Goal: Information Seeking & Learning: Learn about a topic

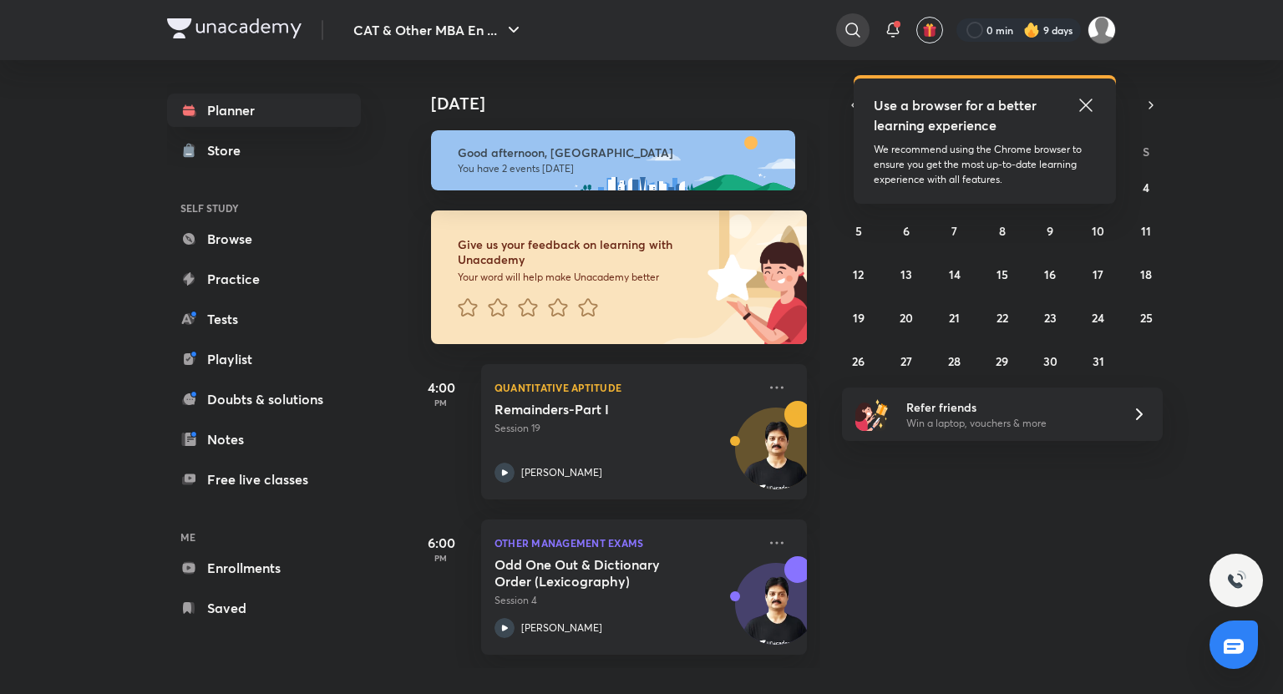
click at [861, 28] on icon at bounding box center [853, 30] width 20 height 20
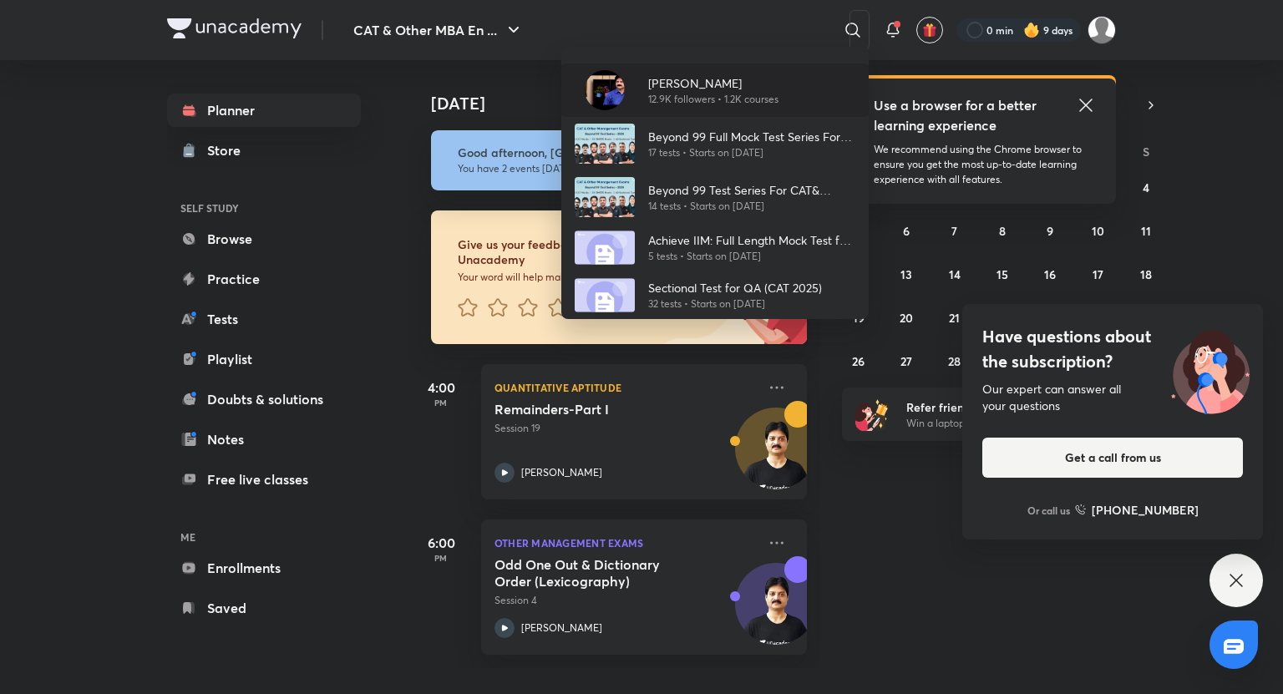
click at [737, 94] on p "12.9K followers • 1.2K courses" at bounding box center [713, 99] width 130 height 15
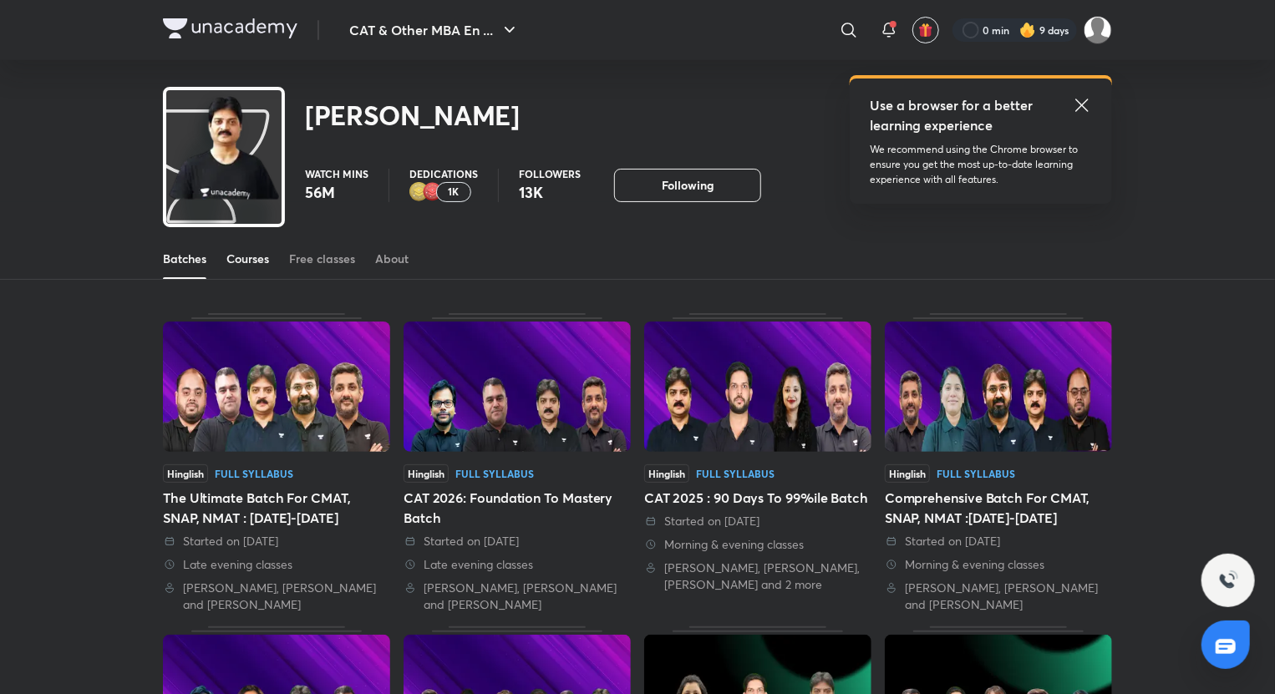
click at [250, 253] on div "Courses" at bounding box center [247, 259] width 43 height 17
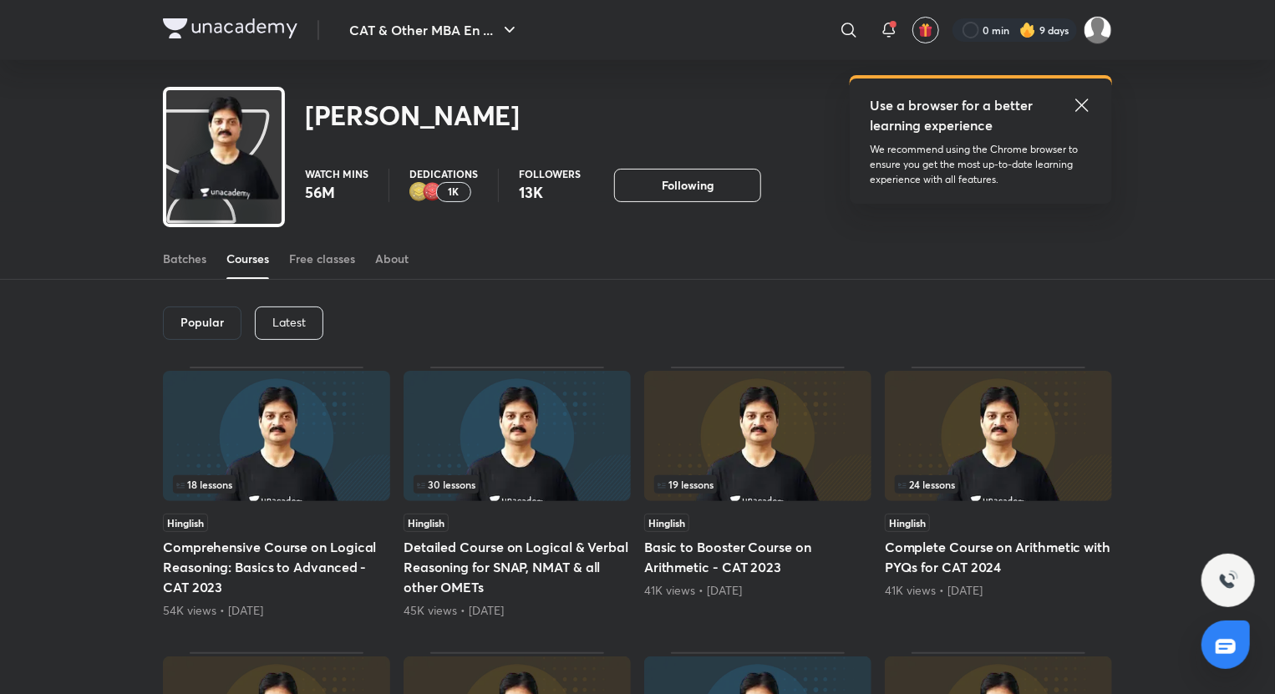
click at [284, 344] on div "Popular Latest" at bounding box center [637, 323] width 949 height 87
click at [302, 328] on p "Latest" at bounding box center [288, 322] width 33 height 13
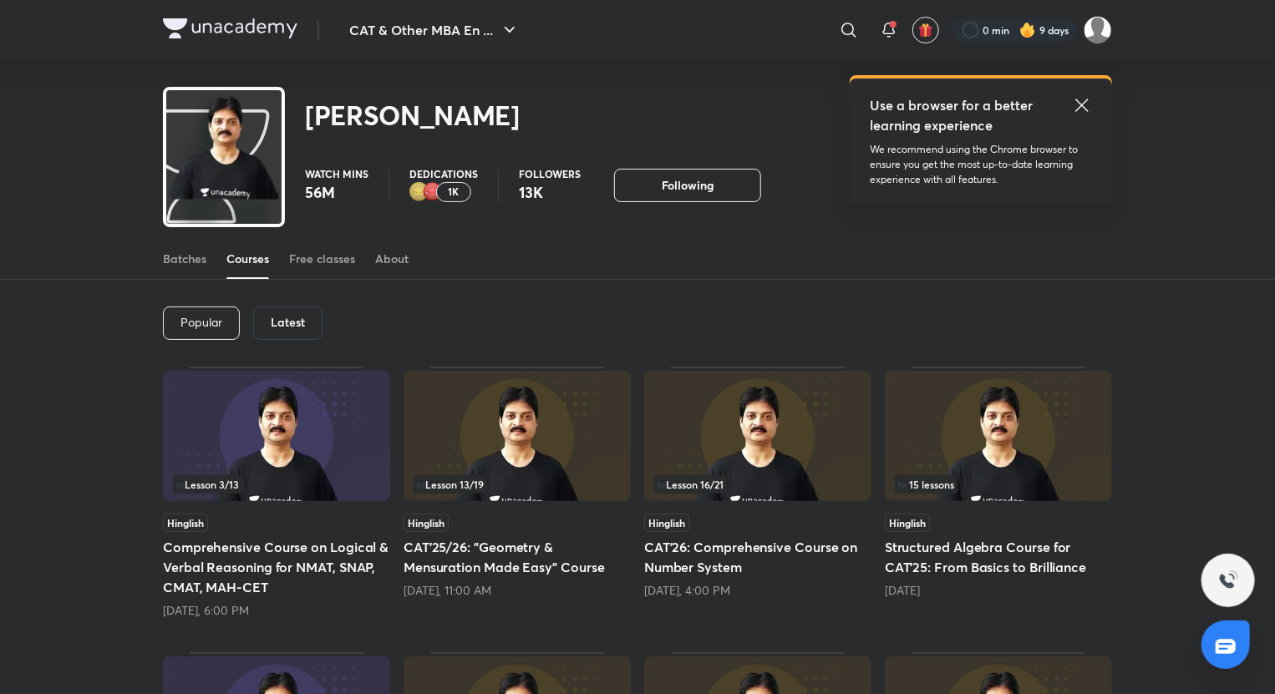
click at [579, 565] on h5 "CAT'25/26: "Geometry & Mensuration Made Easy" Course" at bounding box center [517, 557] width 227 height 40
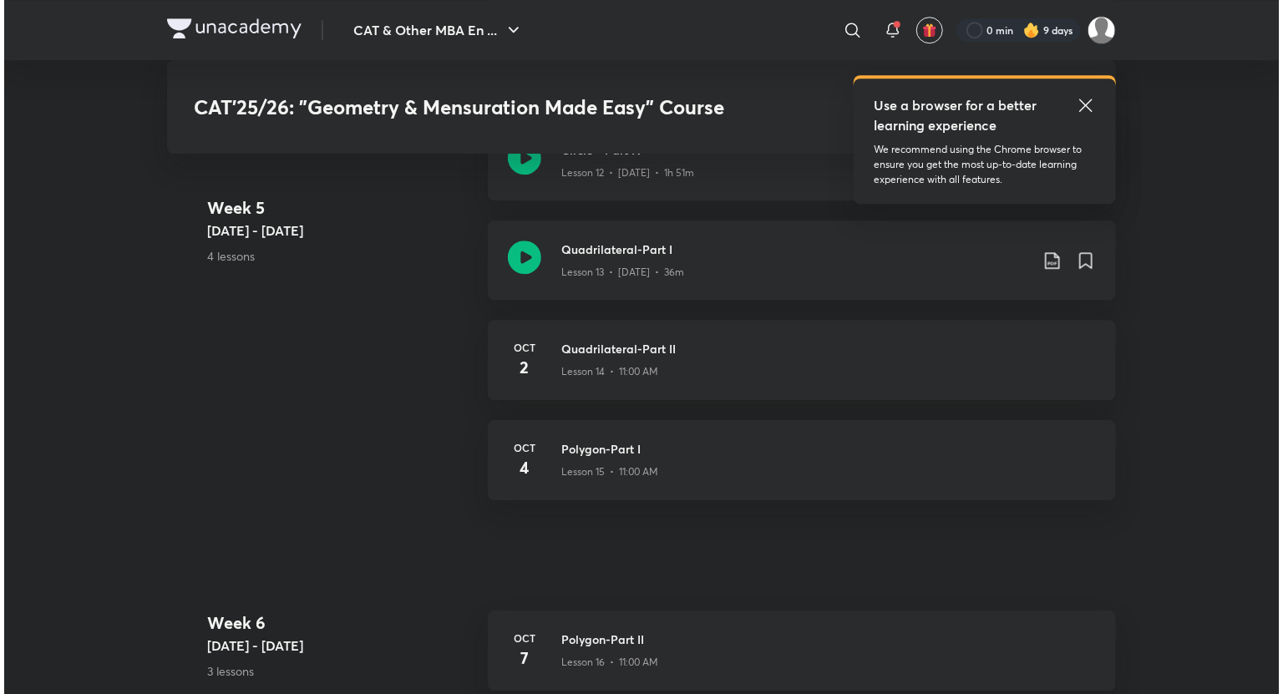
scroll to position [2409, 0]
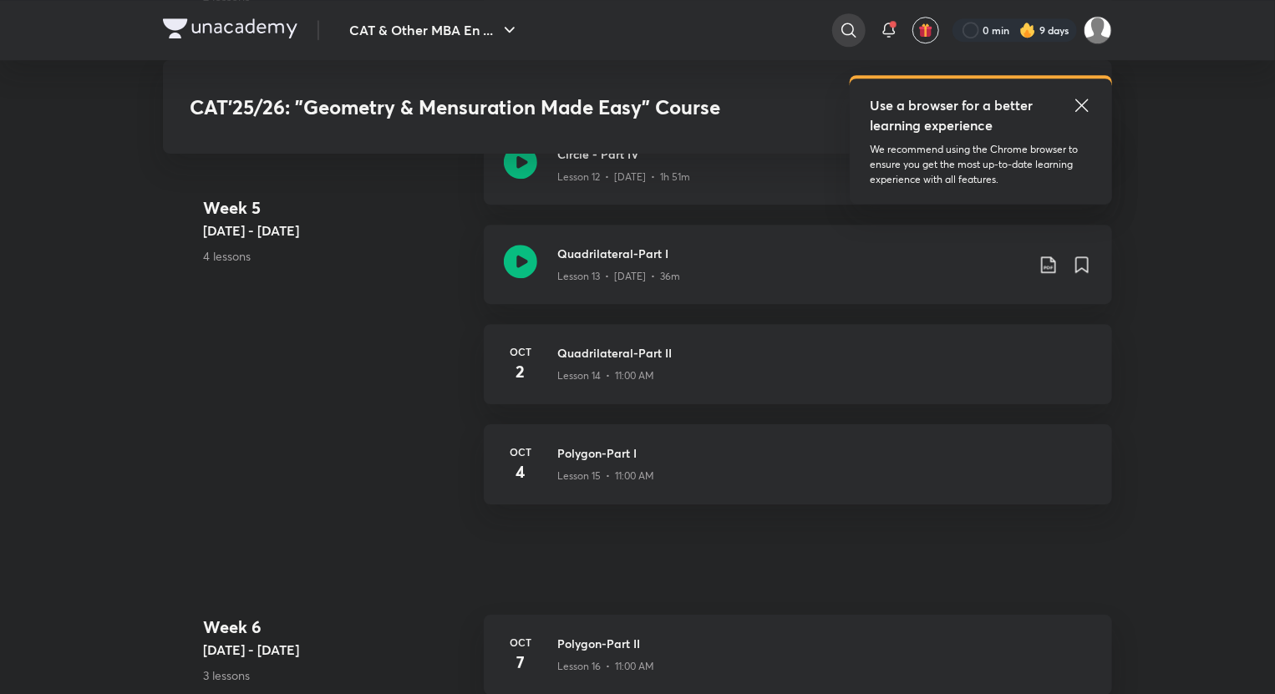
click at [841, 29] on icon at bounding box center [848, 30] width 14 height 14
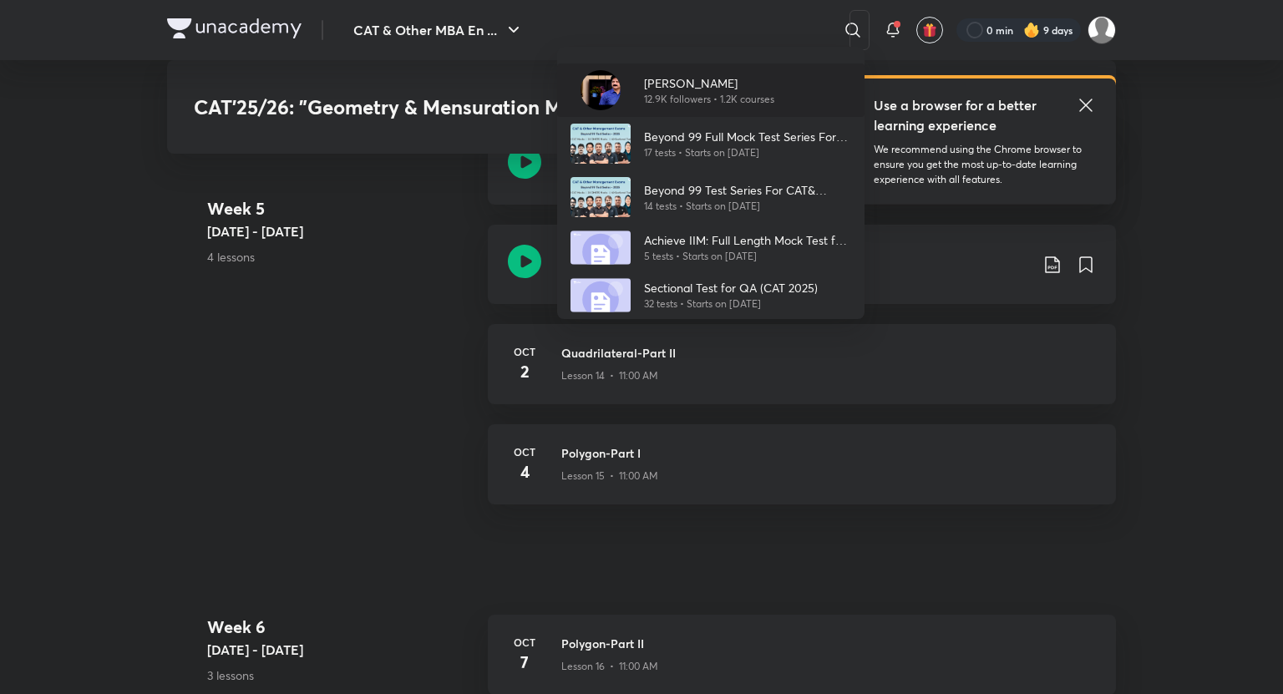
click at [754, 85] on p "[PERSON_NAME]" at bounding box center [709, 83] width 130 height 18
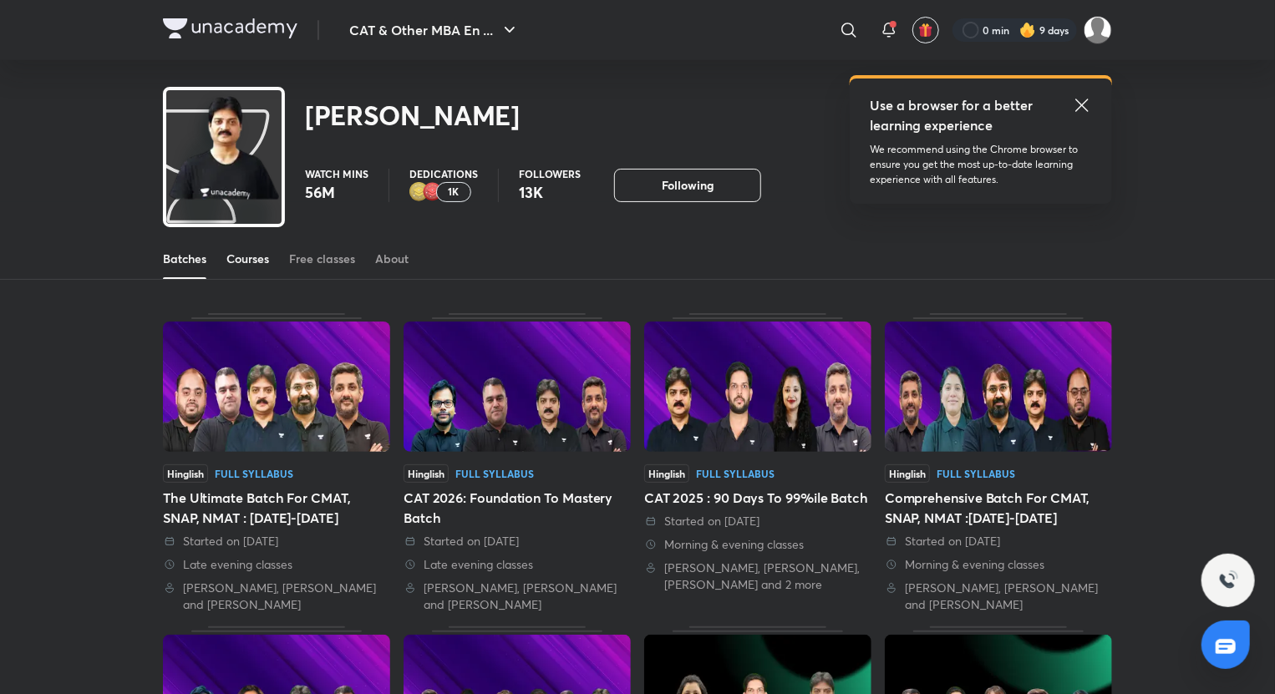
click at [256, 255] on div "Courses" at bounding box center [247, 259] width 43 height 17
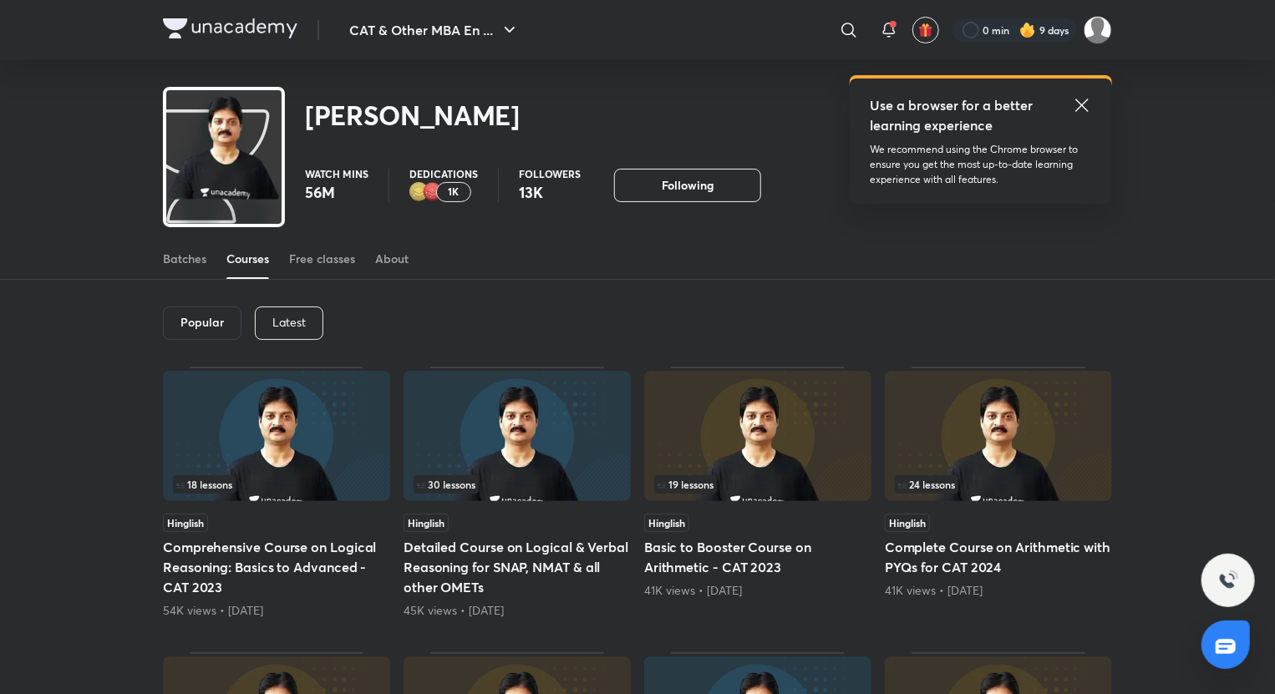
click at [299, 317] on p "Latest" at bounding box center [288, 322] width 33 height 13
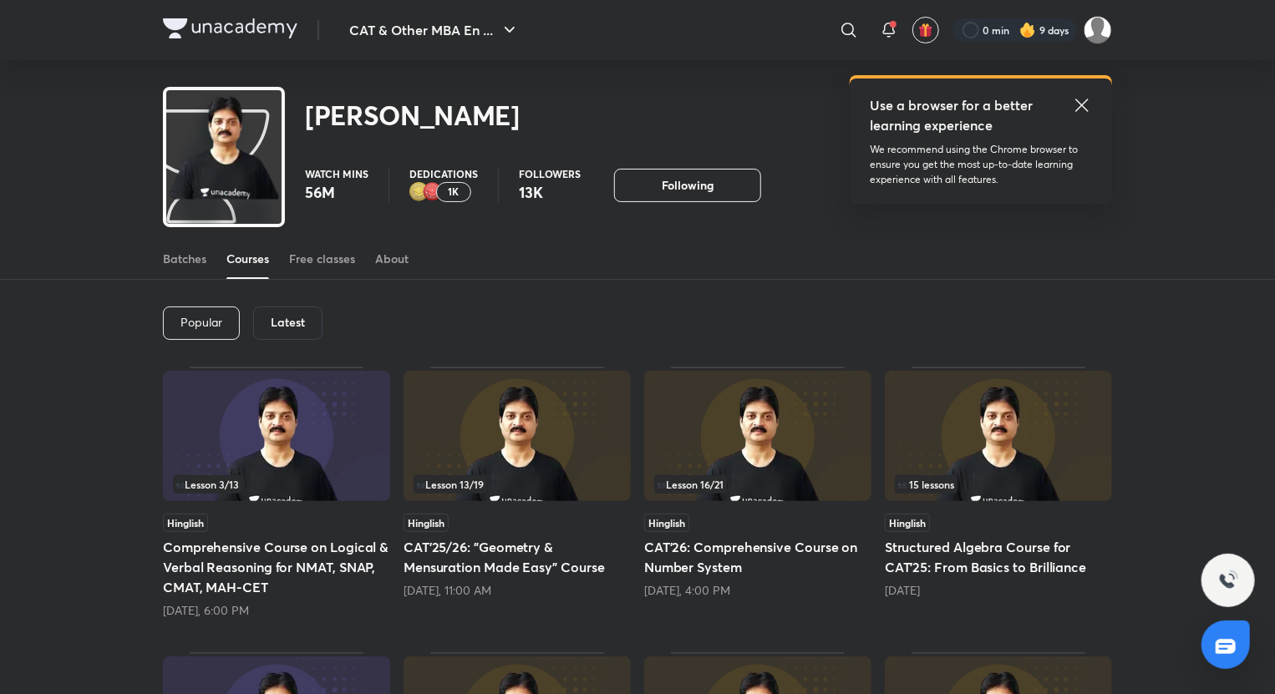
click at [805, 548] on h5 "CAT'26: Comprehensive Course on Number System" at bounding box center [757, 557] width 227 height 40
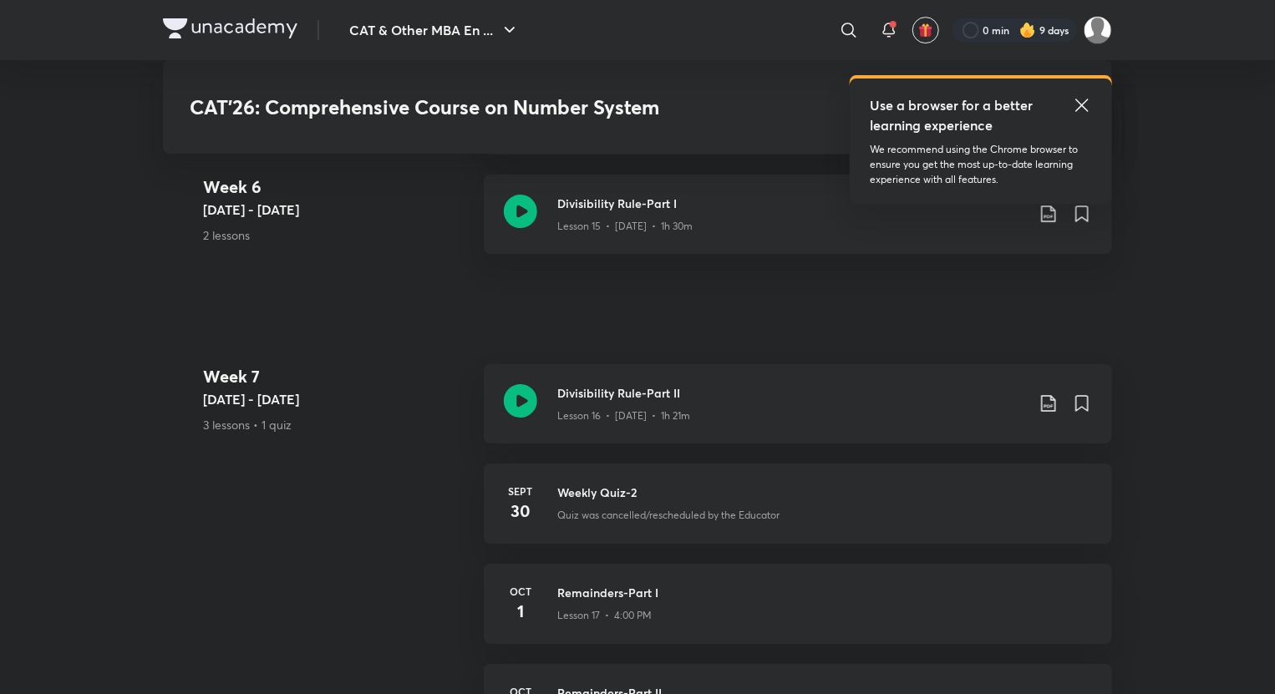
scroll to position [2939, 0]
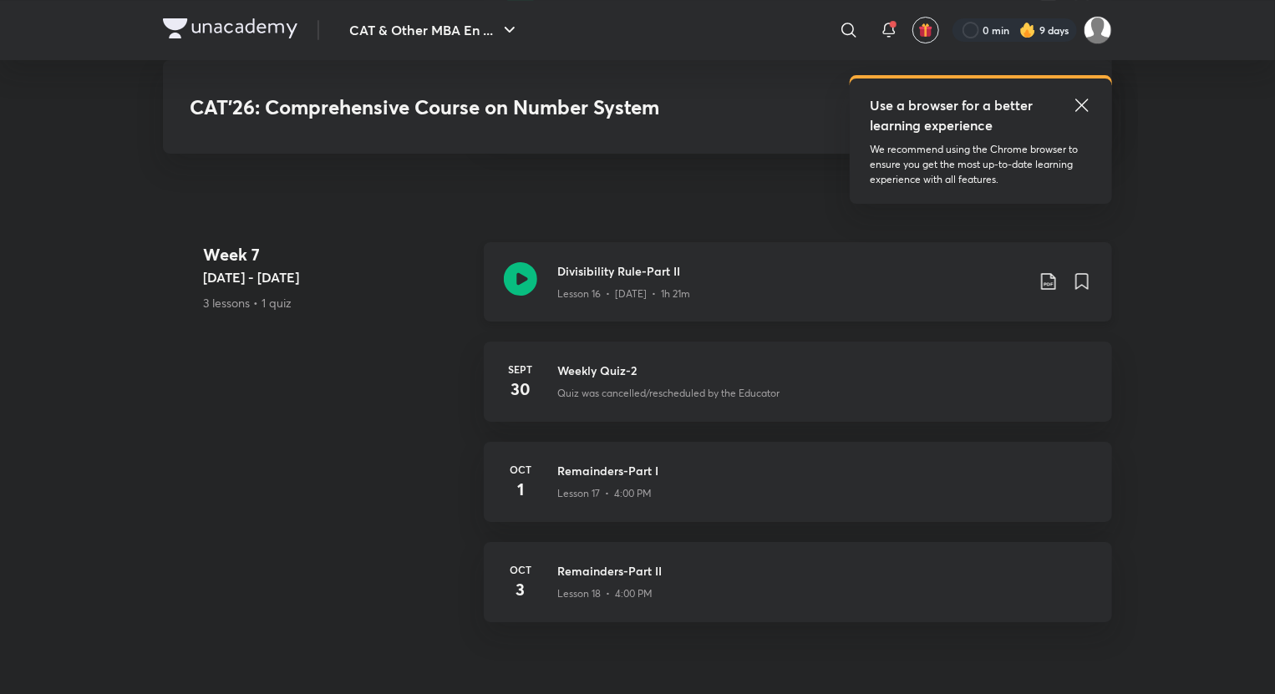
click at [1047, 277] on icon at bounding box center [1049, 282] width 20 height 20
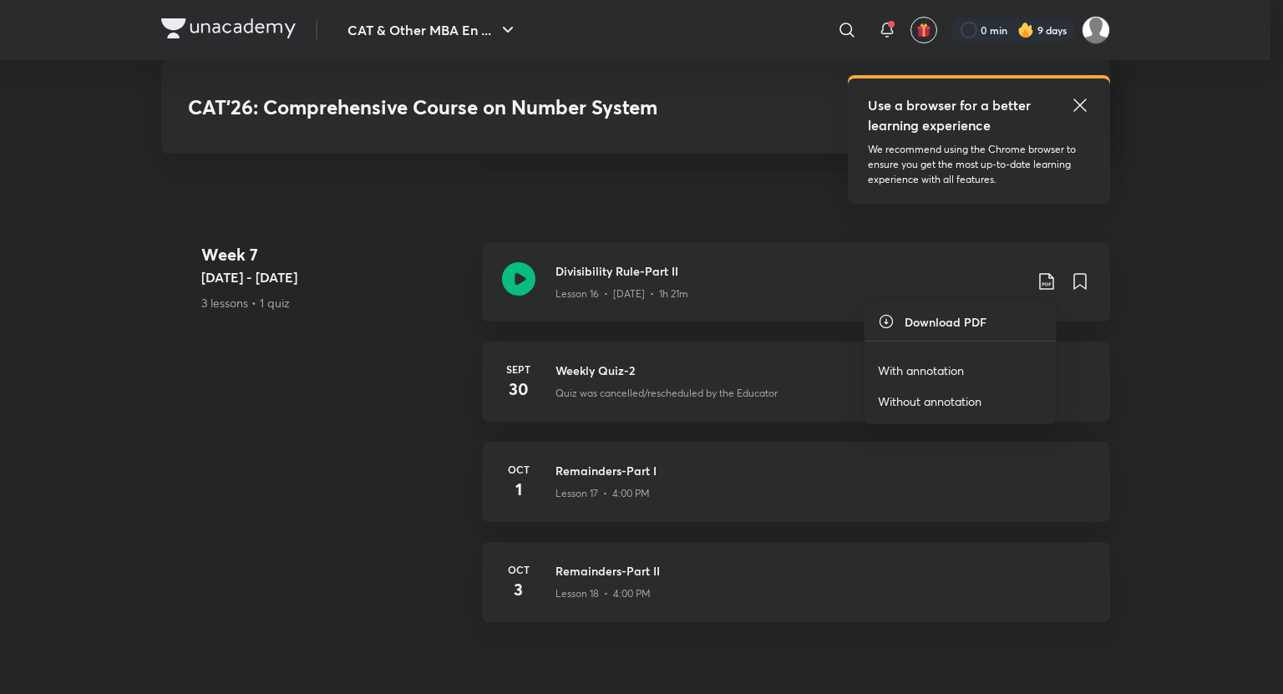
click at [953, 368] on p "With annotation" at bounding box center [921, 371] width 86 height 18
